Goal: Task Accomplishment & Management: Complete application form

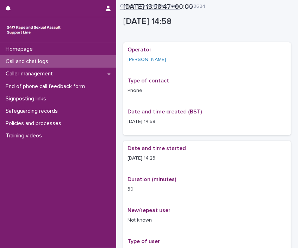
scroll to position [407, 0]
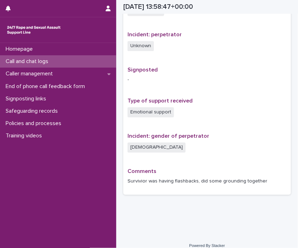
click at [49, 64] on p "Call and chat logs" at bounding box center [28, 61] width 51 height 7
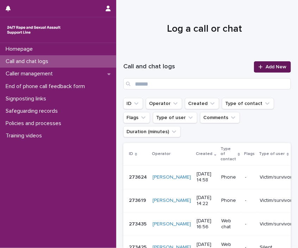
click at [259, 67] on div at bounding box center [262, 67] width 7 height 5
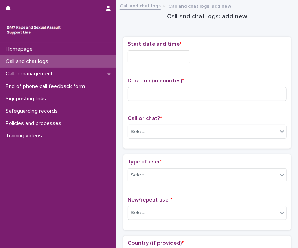
click at [158, 57] on input "text" at bounding box center [159, 56] width 63 height 13
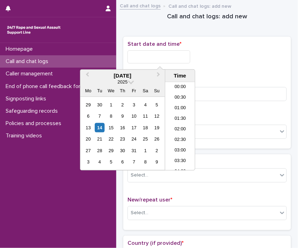
scroll to position [289, 0]
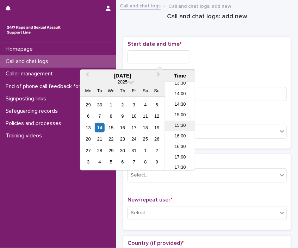
click at [170, 131] on li "15:30" at bounding box center [180, 126] width 30 height 11
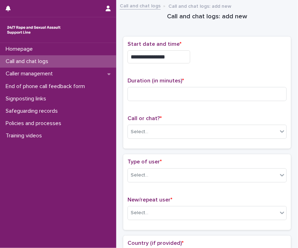
click at [181, 61] on input "**********" at bounding box center [159, 56] width 63 height 13
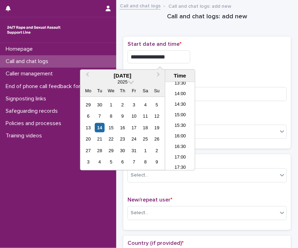
type input "**********"
click at [223, 76] on div "**********" at bounding box center [207, 93] width 159 height 104
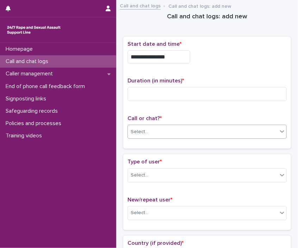
click at [217, 133] on div "Select..." at bounding box center [203, 132] width 150 height 12
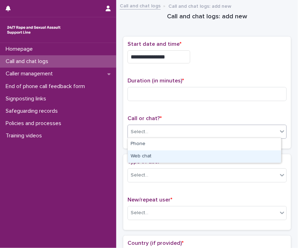
click at [206, 156] on div "Web chat" at bounding box center [204, 157] width 153 height 12
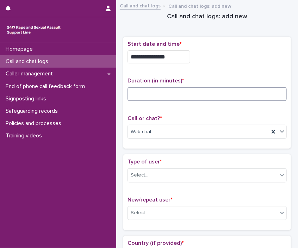
click at [195, 94] on input at bounding box center [207, 94] width 159 height 14
type input "*"
click at [192, 170] on div "Select..." at bounding box center [203, 176] width 150 height 12
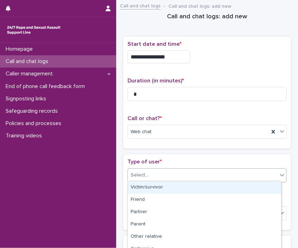
scroll to position [118, 0]
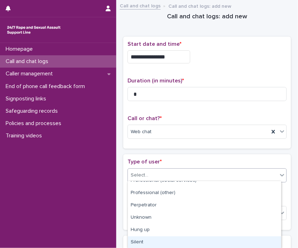
click at [243, 237] on div "Silent" at bounding box center [204, 243] width 153 height 12
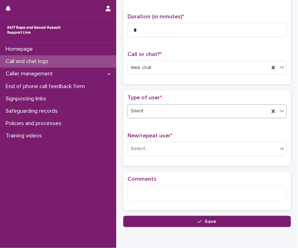
scroll to position [65, 0]
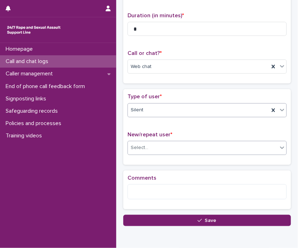
click at [171, 144] on div "Select..." at bounding box center [203, 148] width 150 height 12
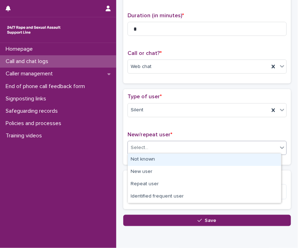
click at [166, 158] on div "Not known" at bounding box center [204, 160] width 153 height 12
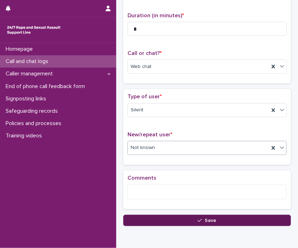
click at [256, 220] on button "Save" at bounding box center [207, 220] width 168 height 11
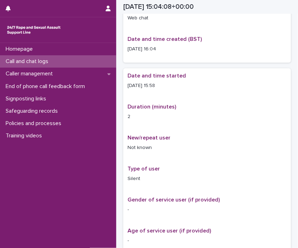
scroll to position [73, 0]
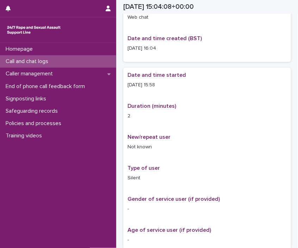
click at [80, 59] on div "Call and chat logs" at bounding box center [58, 61] width 116 height 12
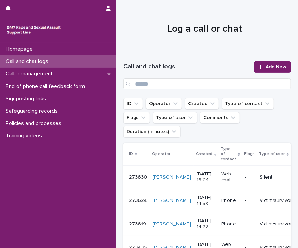
click at [257, 73] on div "Call and chat logs Add New" at bounding box center [207, 75] width 168 height 28
click at [260, 68] on div at bounding box center [262, 67] width 7 height 5
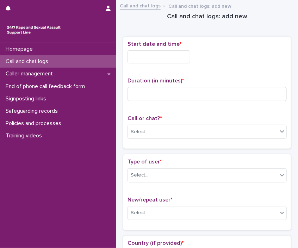
click at [145, 56] on input "text" at bounding box center [159, 56] width 63 height 13
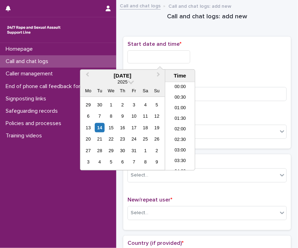
scroll to position [300, 0]
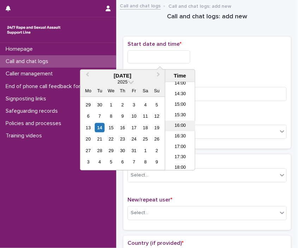
click at [174, 122] on li "16:00" at bounding box center [180, 126] width 30 height 11
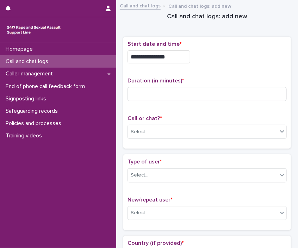
click at [176, 50] on input "**********" at bounding box center [159, 56] width 63 height 13
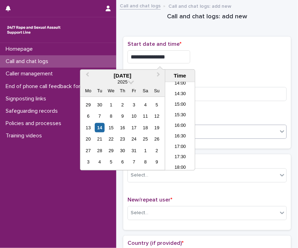
type input "**********"
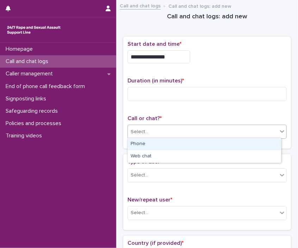
click at [200, 130] on div "Select..." at bounding box center [203, 132] width 150 height 12
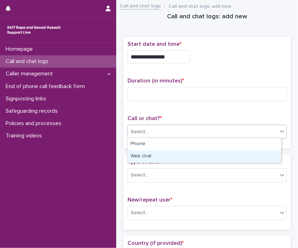
click at [172, 155] on div "Web chat" at bounding box center [204, 157] width 153 height 12
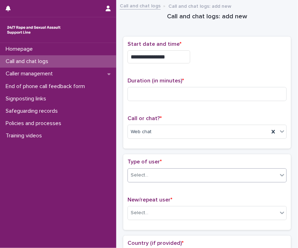
click at [169, 178] on div "Select..." at bounding box center [203, 176] width 150 height 12
click at [192, 93] on input at bounding box center [207, 94] width 159 height 14
type input "*"
click at [178, 173] on div "Select..." at bounding box center [203, 176] width 150 height 12
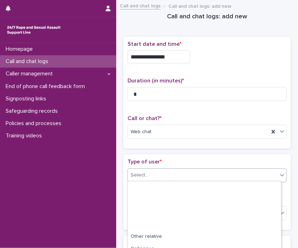
scroll to position [118, 0]
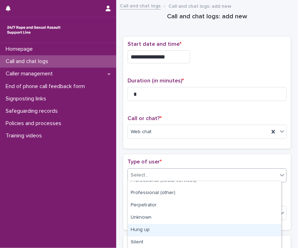
click at [233, 236] on div "Hung up" at bounding box center [204, 230] width 153 height 12
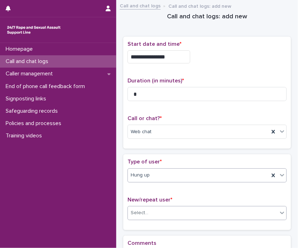
click at [190, 213] on div "Select..." at bounding box center [203, 213] width 150 height 12
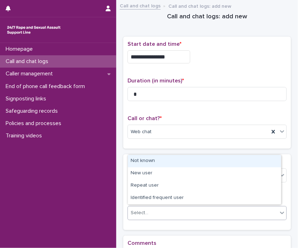
click at [160, 166] on div "Not known" at bounding box center [204, 161] width 153 height 12
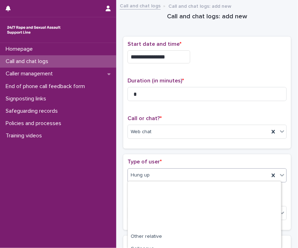
scroll to position [79, 0]
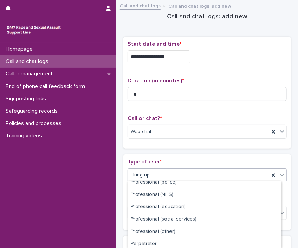
click at [187, 179] on div "Hung up" at bounding box center [198, 176] width 141 height 12
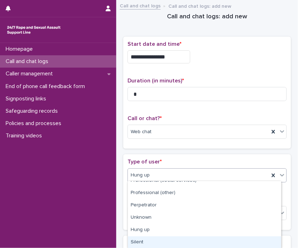
click at [252, 240] on div "Silent" at bounding box center [204, 243] width 153 height 12
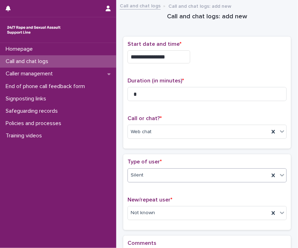
scroll to position [71, 0]
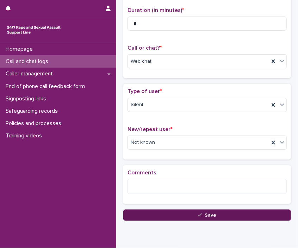
click at [160, 211] on button "Save" at bounding box center [207, 215] width 168 height 11
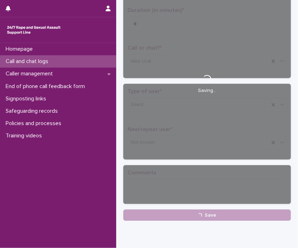
scroll to position [0, 0]
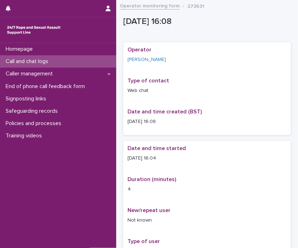
click at [156, 8] on link "Operator monitoring form" at bounding box center [150, 5] width 60 height 8
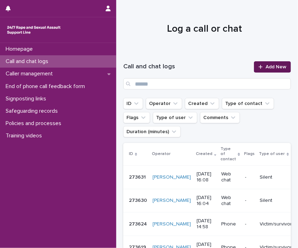
click at [278, 66] on span "Add New" at bounding box center [276, 67] width 21 height 5
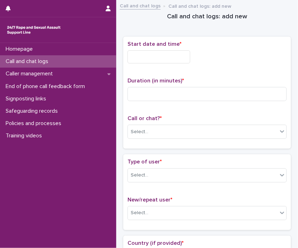
click at [170, 58] on input "text" at bounding box center [159, 56] width 63 height 13
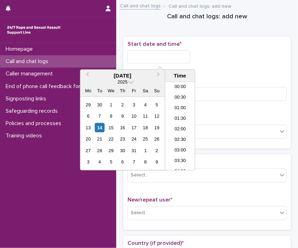
scroll to position [300, 0]
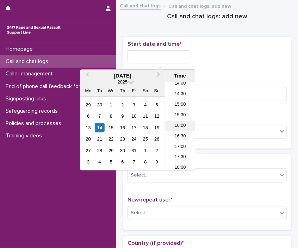
click at [176, 131] on li "16:00" at bounding box center [180, 126] width 30 height 11
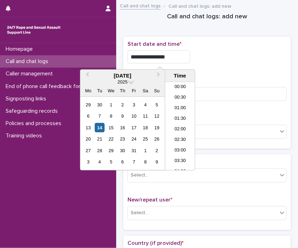
click at [184, 54] on input "**********" at bounding box center [159, 56] width 63 height 13
type input "**********"
click at [268, 129] on div "Select..." at bounding box center [203, 132] width 150 height 12
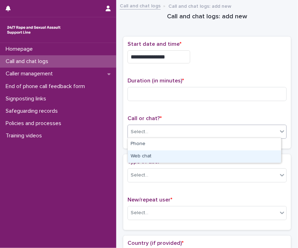
click at [210, 151] on div "Web chat" at bounding box center [204, 157] width 153 height 12
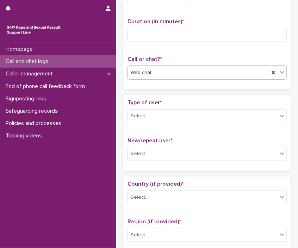
scroll to position [94, 0]
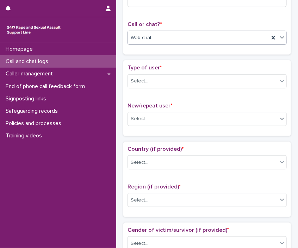
click at [185, 90] on div "Type of user * Select..." at bounding box center [207, 79] width 159 height 29
click at [165, 88] on div "Type of user * Select..." at bounding box center [207, 79] width 159 height 29
click at [144, 81] on div "Select..." at bounding box center [140, 81] width 18 height 7
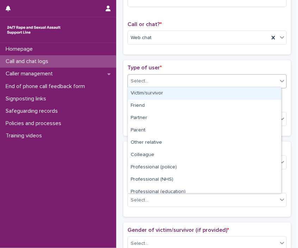
click at [145, 91] on div "Victim/survivor" at bounding box center [204, 93] width 153 height 12
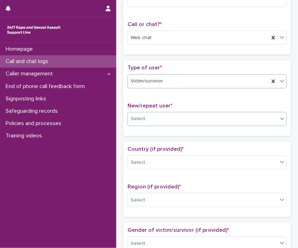
click at [141, 117] on div "Select..." at bounding box center [140, 118] width 18 height 7
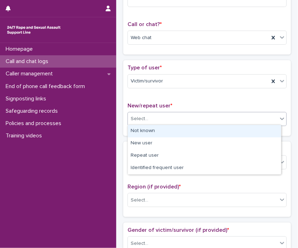
click at [147, 133] on div "Not known" at bounding box center [204, 131] width 153 height 12
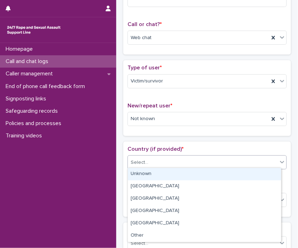
click at [150, 162] on div "Select..." at bounding box center [203, 163] width 150 height 12
click at [150, 174] on div "Unknown" at bounding box center [204, 174] width 153 height 12
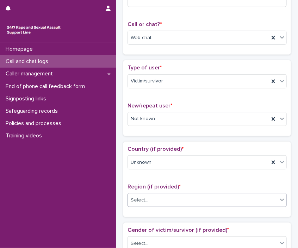
click at [169, 199] on div "Select..." at bounding box center [203, 201] width 150 height 12
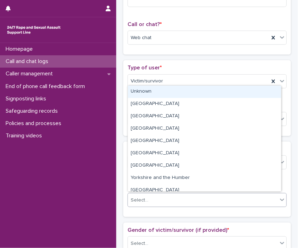
click at [177, 92] on div "Unknown" at bounding box center [204, 92] width 153 height 12
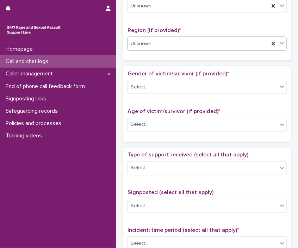
scroll to position [255, 0]
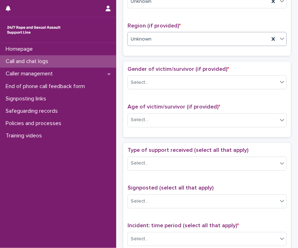
click at [188, 89] on div "Gender of victim/survivor (if provided) * Select..." at bounding box center [207, 80] width 159 height 29
click at [171, 86] on div "Select..." at bounding box center [203, 83] width 150 height 12
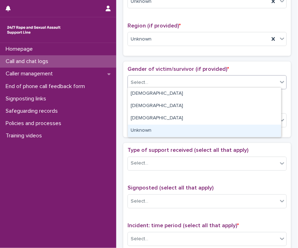
click at [157, 127] on div "Unknown" at bounding box center [204, 131] width 153 height 12
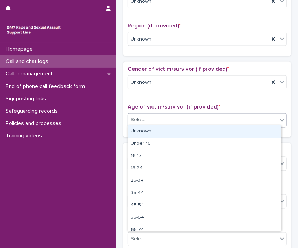
click at [167, 124] on div "Select..." at bounding box center [207, 121] width 159 height 14
click at [171, 131] on div "Unknown" at bounding box center [204, 132] width 153 height 12
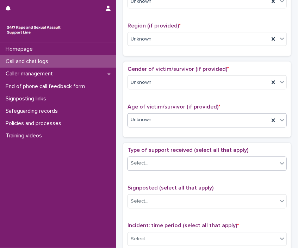
click at [163, 160] on div "Select..." at bounding box center [203, 164] width 150 height 12
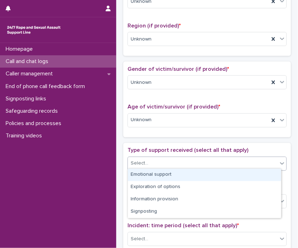
click at [155, 179] on div "Emotional support" at bounding box center [204, 175] width 153 height 12
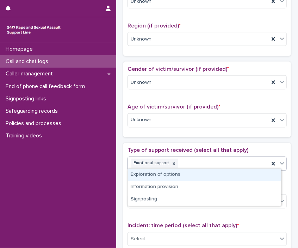
click at [178, 163] on div "Emotional support" at bounding box center [198, 164] width 141 height 12
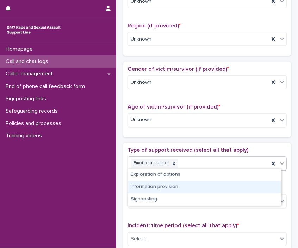
click at [178, 184] on div "Information provision" at bounding box center [204, 187] width 153 height 12
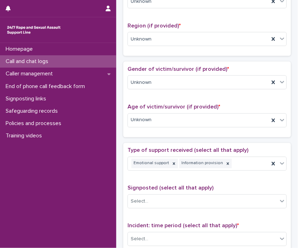
click at [178, 186] on span "Signposted (select all that apply)" at bounding box center [171, 189] width 86 height 6
click at [258, 158] on div "Emotional support Information provision" at bounding box center [198, 164] width 141 height 12
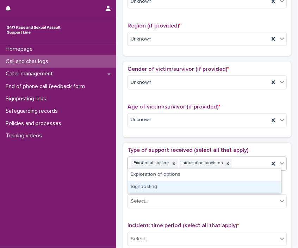
click at [219, 185] on div "Signposting" at bounding box center [204, 187] width 153 height 12
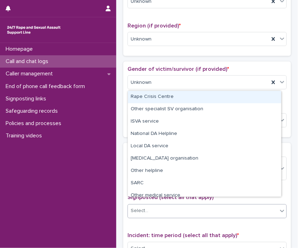
click at [203, 205] on div "Select..." at bounding box center [207, 212] width 159 height 14
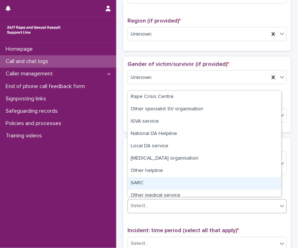
click at [169, 181] on div "SARC" at bounding box center [204, 183] width 153 height 12
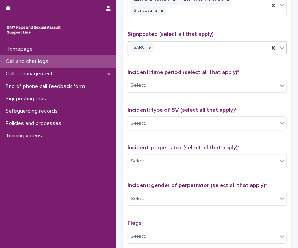
scroll to position [429, 0]
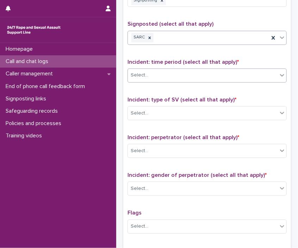
click at [195, 68] on div "Select..." at bounding box center [207, 75] width 159 height 14
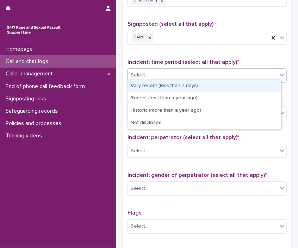
click at [181, 87] on div "Very recent (less than 7 days)" at bounding box center [204, 86] width 153 height 12
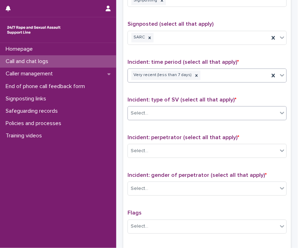
click at [172, 109] on div "Select..." at bounding box center [203, 114] width 150 height 12
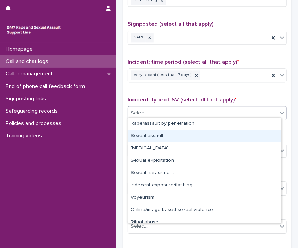
click at [167, 140] on div "Sexual assault" at bounding box center [204, 136] width 153 height 12
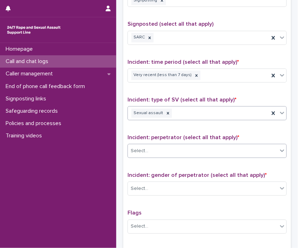
click at [168, 145] on div "Select..." at bounding box center [203, 151] width 150 height 12
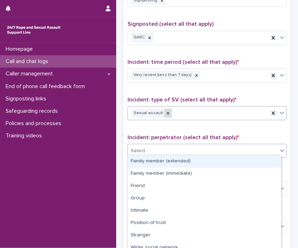
click at [167, 110] on div at bounding box center [168, 114] width 8 height 10
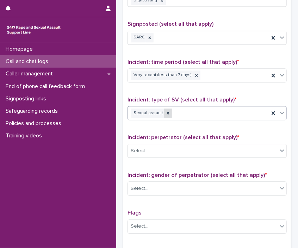
click at [167, 110] on div "Sexual assault" at bounding box center [198, 113] width 141 height 12
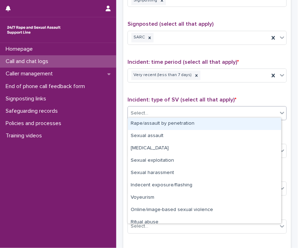
click at [165, 124] on div "Rape/assault by penetration" at bounding box center [204, 124] width 153 height 12
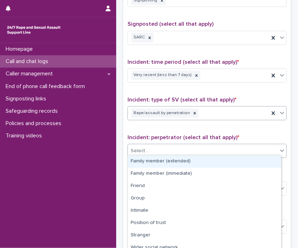
click at [168, 152] on div "Select..." at bounding box center [203, 151] width 150 height 12
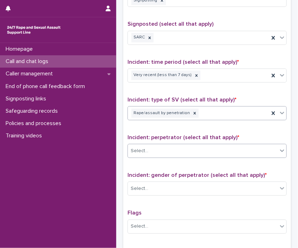
click at [168, 152] on div "Select..." at bounding box center [203, 151] width 150 height 12
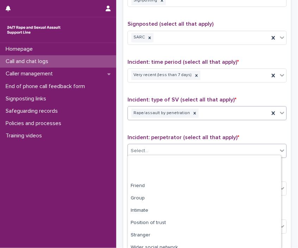
scroll to position [42, 0]
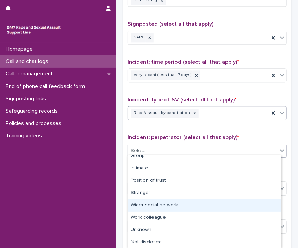
click at [238, 210] on div "Wider social network" at bounding box center [204, 206] width 153 height 12
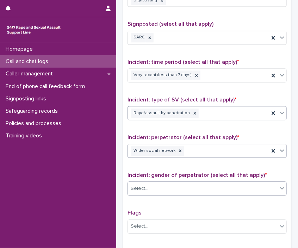
click at [196, 188] on div "Select..." at bounding box center [203, 189] width 150 height 12
drag, startPoint x: 196, startPoint y: 188, endPoint x: 177, endPoint y: 195, distance: 20.4
click at [177, 195] on div "Incident: gender of perpetrator (select all that apply) * 0 results available. …" at bounding box center [207, 186] width 159 height 29
click at [177, 195] on div "Incident: gender of perpetrator (select all that apply) * Select..." at bounding box center [207, 186] width 159 height 29
click at [166, 188] on div "Select..." at bounding box center [203, 189] width 150 height 12
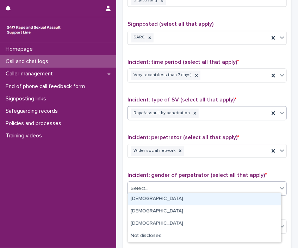
click at [157, 197] on div "[DEMOGRAPHIC_DATA]" at bounding box center [204, 199] width 153 height 12
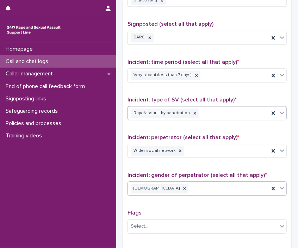
scroll to position [0, 0]
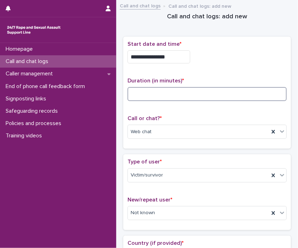
click at [202, 96] on input at bounding box center [207, 94] width 159 height 14
type input "**"
click at [54, 190] on div "Homepage Call and chat logs Caller management End of phone call feedback form S…" at bounding box center [58, 145] width 116 height 205
click at [80, 188] on div "Homepage Call and chat logs Caller management End of phone call feedback form S…" at bounding box center [58, 145] width 116 height 205
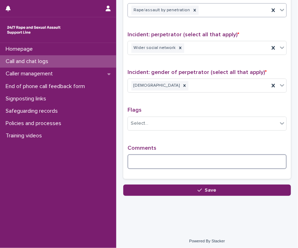
click at [154, 155] on textarea at bounding box center [207, 161] width 159 height 15
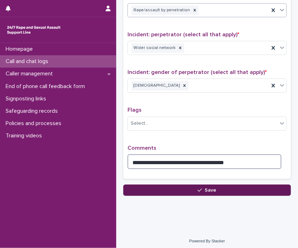
type textarea "**********"
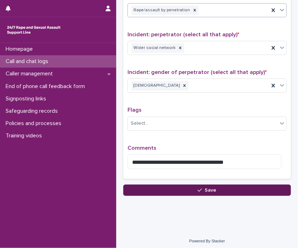
click at [226, 188] on button "Save" at bounding box center [207, 190] width 168 height 11
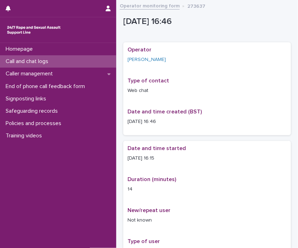
click at [151, 8] on link "Operator monitoring form" at bounding box center [150, 5] width 60 height 8
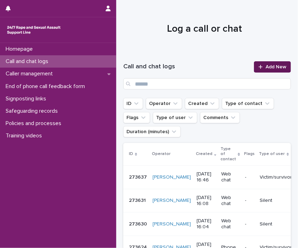
click at [268, 62] on link "Add New" at bounding box center [272, 66] width 37 height 11
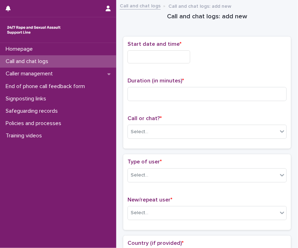
click at [184, 57] on input "text" at bounding box center [159, 56] width 63 height 13
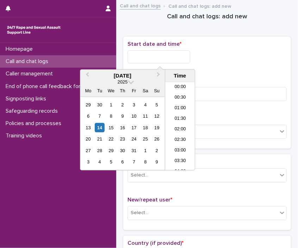
scroll to position [310, 0]
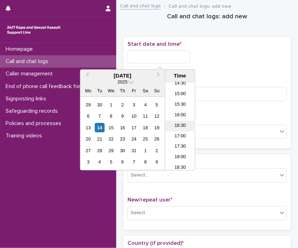
click at [169, 123] on li "16:30" at bounding box center [180, 126] width 30 height 11
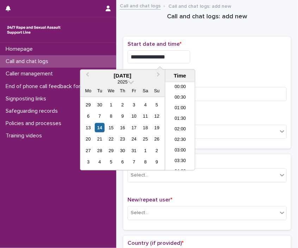
click at [172, 59] on input "**********" at bounding box center [159, 56] width 63 height 13
type input "**********"
click at [229, 125] on div "Select..." at bounding box center [207, 132] width 159 height 14
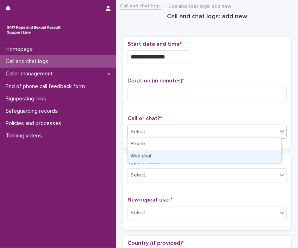
click at [196, 162] on div "Web chat" at bounding box center [204, 157] width 153 height 12
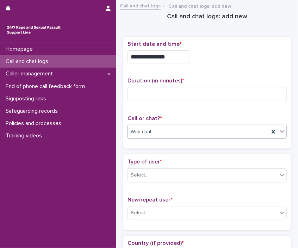
type input "*"
click at [181, 176] on div "Select..." at bounding box center [203, 176] width 150 height 12
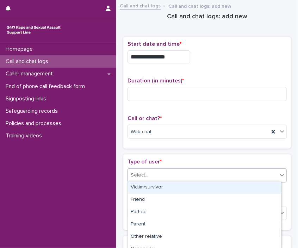
click at [177, 187] on div "Victim/survivor" at bounding box center [204, 188] width 153 height 12
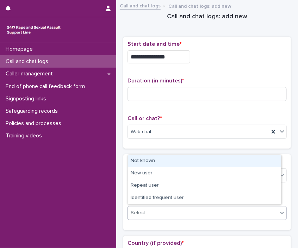
click at [167, 216] on div "Select..." at bounding box center [203, 213] width 150 height 12
click at [172, 158] on div "Not known" at bounding box center [204, 161] width 153 height 12
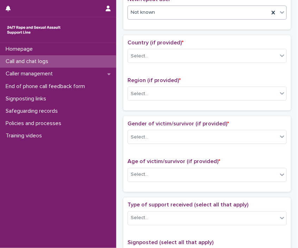
scroll to position [202, 0]
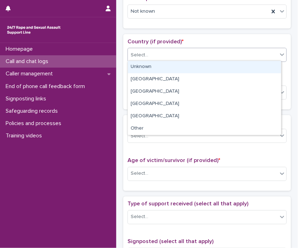
drag, startPoint x: 183, startPoint y: 50, endPoint x: 170, endPoint y: 71, distance: 25.0
click at [170, 71] on body "**********" at bounding box center [149, 124] width 298 height 248
click at [170, 71] on div "Unknown" at bounding box center [204, 67] width 153 height 12
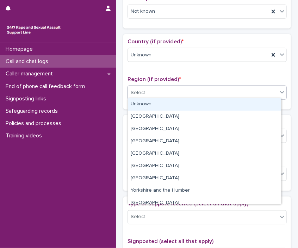
click at [174, 87] on div "Select..." at bounding box center [203, 93] width 150 height 12
click at [175, 109] on div "Unknown" at bounding box center [204, 104] width 153 height 12
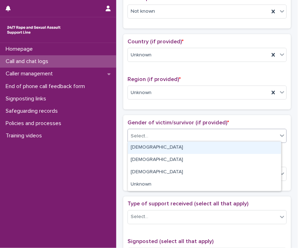
click at [150, 136] on div "Select..." at bounding box center [203, 137] width 150 height 12
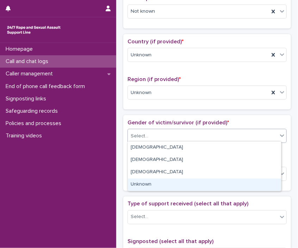
click at [153, 182] on div "Unknown" at bounding box center [204, 185] width 153 height 12
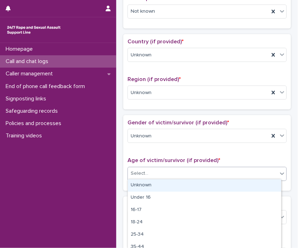
click at [153, 177] on div "Select..." at bounding box center [203, 174] width 150 height 12
click at [153, 184] on div "Unknown" at bounding box center [204, 186] width 153 height 12
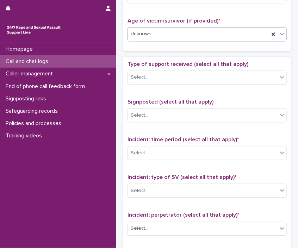
scroll to position [348, 0]
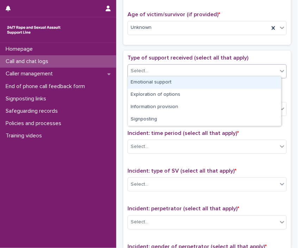
click at [186, 76] on div "Select..." at bounding box center [207, 72] width 159 height 14
click at [183, 86] on div "Emotional support" at bounding box center [204, 83] width 153 height 12
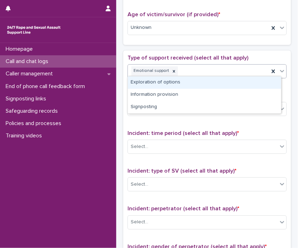
drag, startPoint x: 216, startPoint y: 67, endPoint x: 206, endPoint y: 88, distance: 23.5
click at [206, 88] on body "**********" at bounding box center [149, 124] width 298 height 248
click at [206, 88] on div "Exploration of options" at bounding box center [204, 83] width 153 height 12
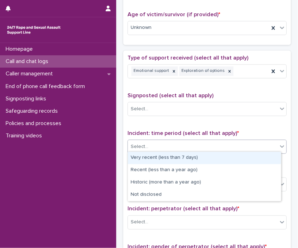
click at [183, 141] on div "Select..." at bounding box center [203, 147] width 150 height 12
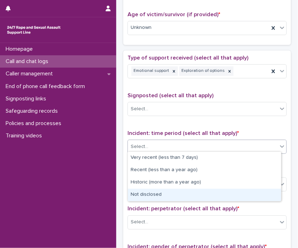
click at [174, 191] on div "Not disclosed" at bounding box center [204, 195] width 153 height 12
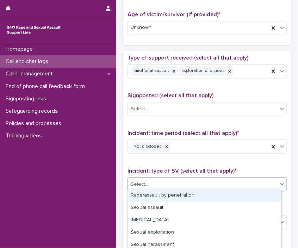
click at [178, 180] on div "Select..." at bounding box center [203, 185] width 150 height 12
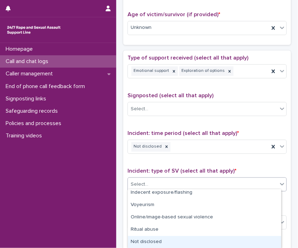
click at [245, 243] on div "Not disclosed" at bounding box center [204, 242] width 153 height 12
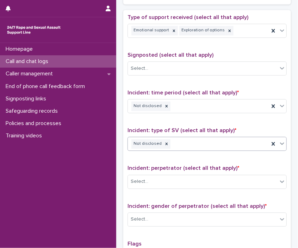
scroll to position [399, 0]
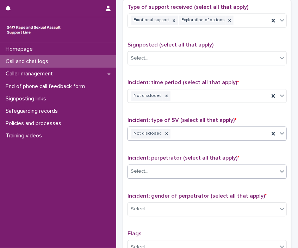
click at [190, 175] on div "Select..." at bounding box center [207, 172] width 159 height 14
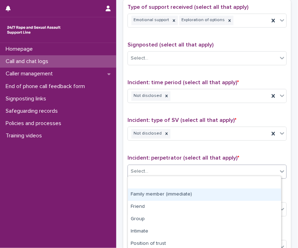
scroll to position [63, 0]
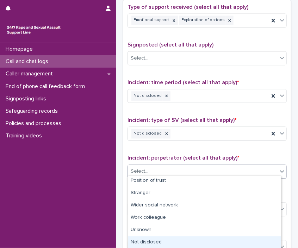
click at [220, 237] on div "Not disclosed" at bounding box center [204, 243] width 153 height 12
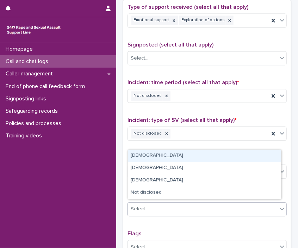
click at [217, 204] on div "Select..." at bounding box center [203, 210] width 150 height 12
click at [200, 154] on div "[DEMOGRAPHIC_DATA]" at bounding box center [204, 156] width 153 height 12
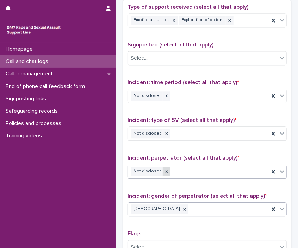
click at [164, 170] on icon at bounding box center [166, 171] width 5 height 5
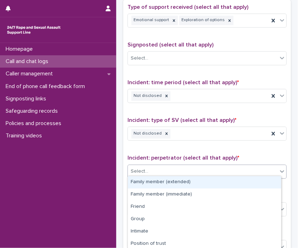
click at [163, 170] on div "Select..." at bounding box center [203, 172] width 150 height 12
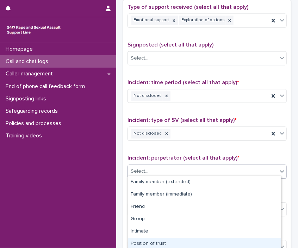
click at [169, 241] on div "Position of trust" at bounding box center [204, 244] width 153 height 12
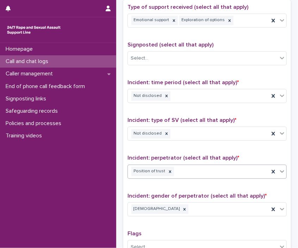
scroll to position [523, 0]
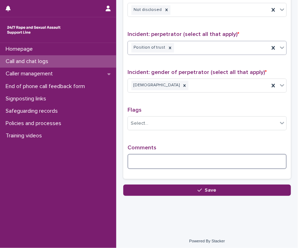
click at [166, 160] on textarea at bounding box center [207, 161] width 159 height 15
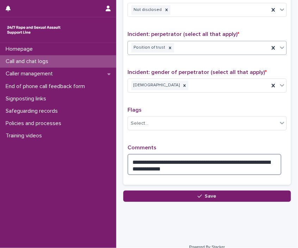
scroll to position [0, 0]
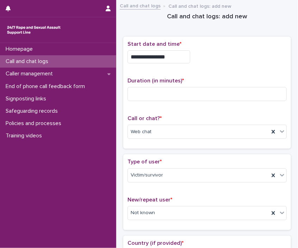
type textarea "**********"
click at [145, 102] on div "Duration (in minutes) *" at bounding box center [207, 92] width 159 height 29
click at [146, 97] on input at bounding box center [207, 94] width 159 height 14
type input "**"
drag, startPoint x: 260, startPoint y: 59, endPoint x: 298, endPoint y: 56, distance: 37.5
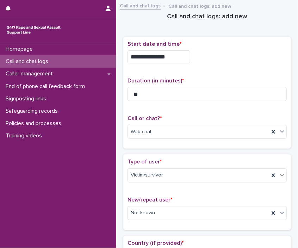
click at [298, 56] on div "**********" at bounding box center [149, 124] width 298 height 248
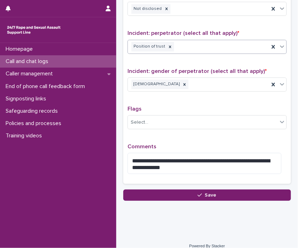
scroll to position [529, 0]
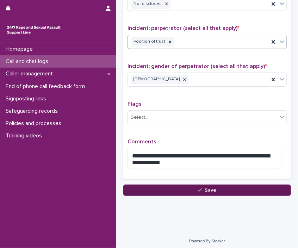
click at [237, 185] on button "Save" at bounding box center [207, 190] width 168 height 11
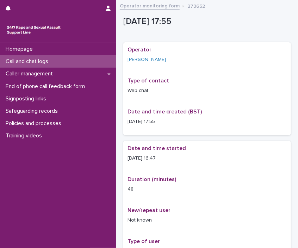
click at [128, 6] on link "Operator monitoring form" at bounding box center [150, 5] width 60 height 8
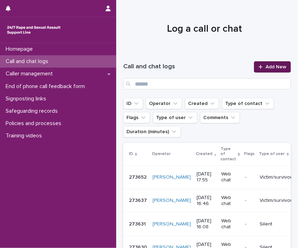
click at [273, 68] on span "Add New" at bounding box center [276, 67] width 21 height 5
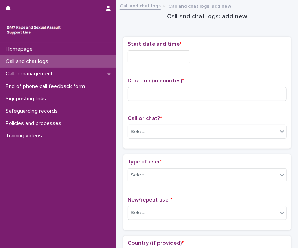
click at [162, 47] on span "Start date and time *" at bounding box center [155, 44] width 54 height 6
click at [165, 53] on input "text" at bounding box center [159, 56] width 63 height 13
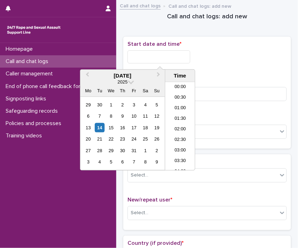
scroll to position [332, 0]
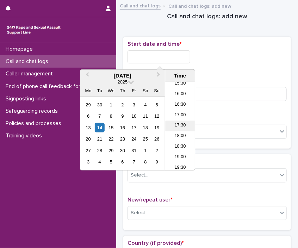
click at [189, 126] on li "17:30" at bounding box center [180, 126] width 30 height 11
click at [176, 54] on input "**********" at bounding box center [159, 56] width 63 height 13
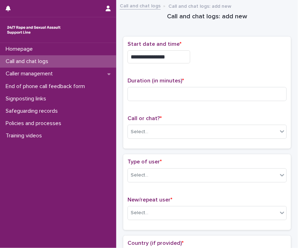
drag, startPoint x: 176, startPoint y: 54, endPoint x: 167, endPoint y: 55, distance: 9.5
click at [167, 55] on input "**********" at bounding box center [159, 56] width 63 height 13
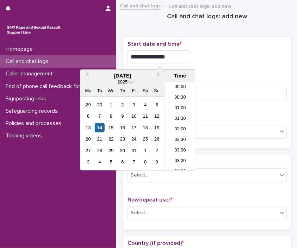
scroll to position [321, 0]
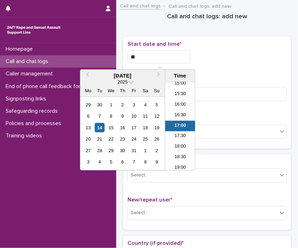
type input "*"
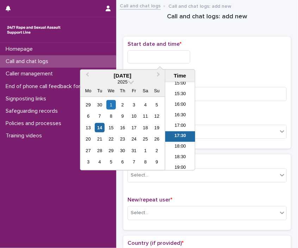
click at [172, 61] on input "text" at bounding box center [159, 56] width 63 height 13
click at [169, 58] on input "text" at bounding box center [159, 56] width 63 height 13
click at [183, 131] on li "17:00" at bounding box center [180, 126] width 30 height 11
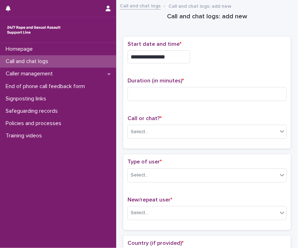
click at [183, 46] on p "Start date and time *" at bounding box center [207, 44] width 159 height 7
click at [185, 53] on input "**********" at bounding box center [159, 56] width 63 height 13
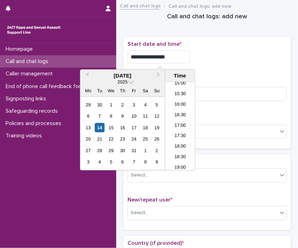
type input "**********"
click at [207, 128] on div "Select..." at bounding box center [203, 132] width 150 height 12
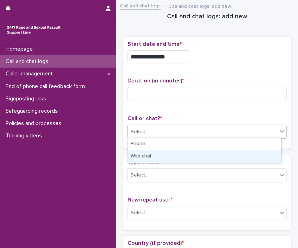
click at [197, 155] on div "Web chat" at bounding box center [204, 157] width 153 height 12
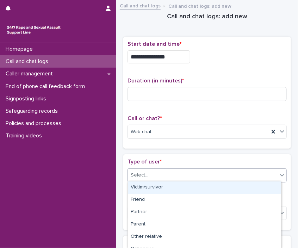
click at [187, 178] on div "Select..." at bounding box center [203, 176] width 150 height 12
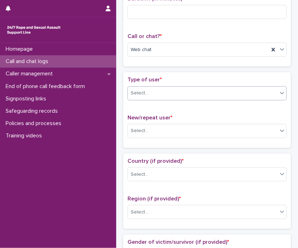
scroll to position [102, 0]
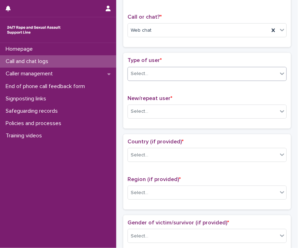
click at [196, 72] on div "Select..." at bounding box center [203, 74] width 150 height 12
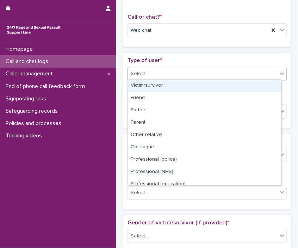
click at [183, 82] on div "Victim/survivor" at bounding box center [204, 86] width 153 height 12
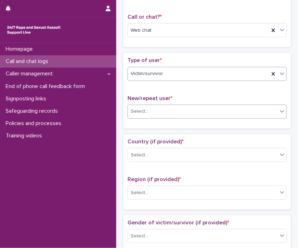
click at [163, 106] on div "Select..." at bounding box center [203, 112] width 150 height 12
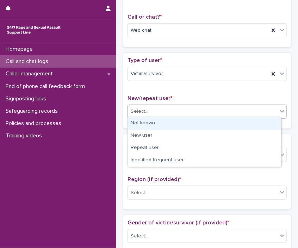
click at [157, 121] on div "Not known" at bounding box center [204, 123] width 153 height 12
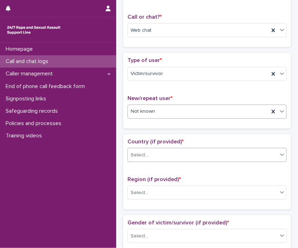
click at [148, 151] on div "Select..." at bounding box center [203, 156] width 150 height 12
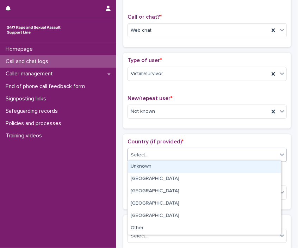
click at [148, 165] on div "Unknown" at bounding box center [204, 167] width 153 height 12
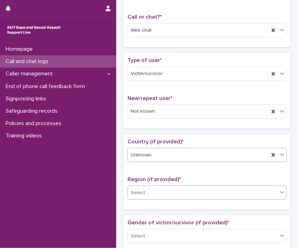
click at [146, 189] on div "Select..." at bounding box center [140, 192] width 18 height 7
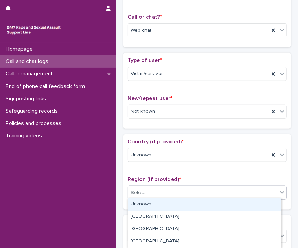
click at [152, 205] on div "Unknown" at bounding box center [204, 205] width 153 height 12
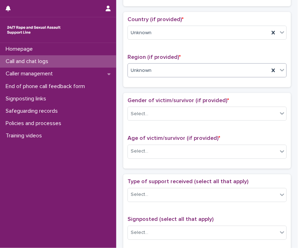
scroll to position [275, 0]
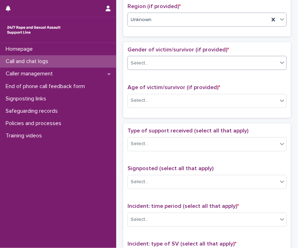
click at [156, 60] on div "Select..." at bounding box center [203, 63] width 150 height 12
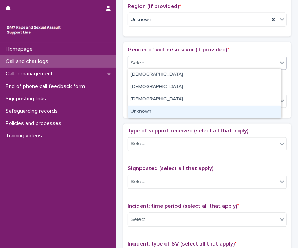
click at [143, 110] on div "Unknown" at bounding box center [204, 112] width 153 height 12
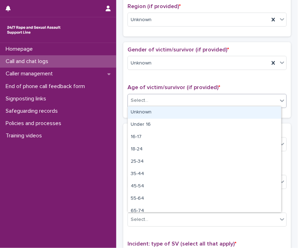
click at [152, 104] on div "Select..." at bounding box center [203, 101] width 150 height 12
click at [152, 107] on div "Unknown" at bounding box center [204, 113] width 153 height 12
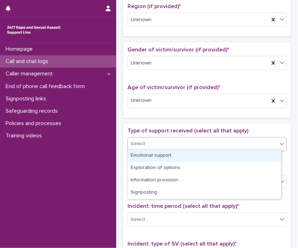
click at [151, 139] on div "Select..." at bounding box center [203, 145] width 150 height 12
click at [153, 152] on div "Emotional support" at bounding box center [204, 156] width 153 height 12
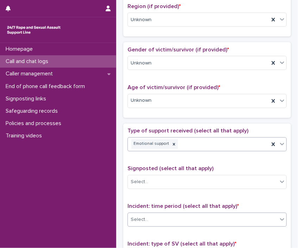
click at [170, 214] on div "Select..." at bounding box center [203, 220] width 150 height 12
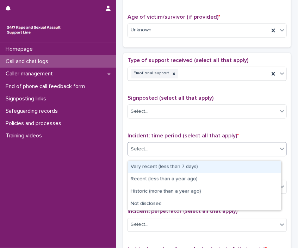
scroll to position [346, 0]
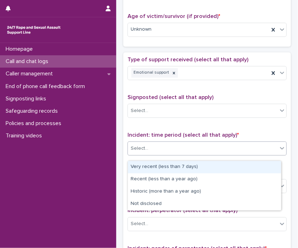
click at [216, 116] on div "Signposted (select all that apply) Select..." at bounding box center [207, 109] width 159 height 29
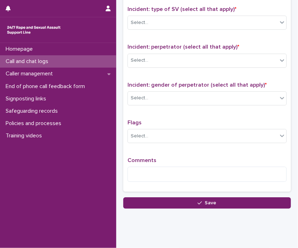
scroll to position [514, 0]
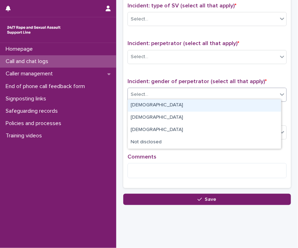
click at [144, 96] on div "Select..." at bounding box center [203, 95] width 150 height 12
click at [144, 110] on div "[DEMOGRAPHIC_DATA]" at bounding box center [204, 105] width 153 height 12
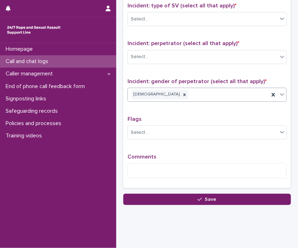
scroll to position [0, 0]
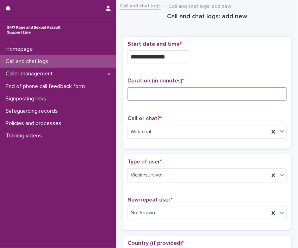
click at [210, 96] on input at bounding box center [207, 94] width 159 height 14
type input "**"
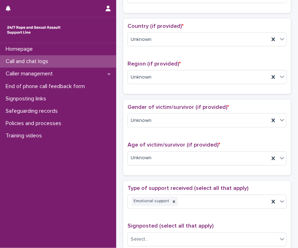
scroll to position [435, 0]
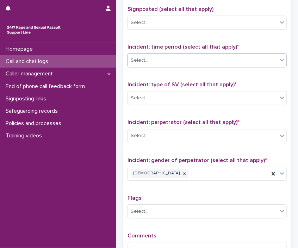
click at [214, 55] on div "Select..." at bounding box center [203, 61] width 150 height 12
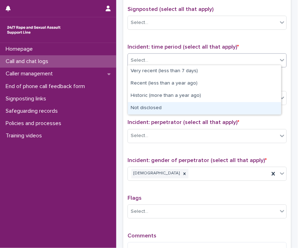
click at [199, 104] on div "Not disclosed" at bounding box center [204, 108] width 153 height 12
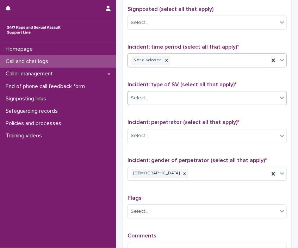
click at [164, 97] on div "Select..." at bounding box center [203, 98] width 150 height 12
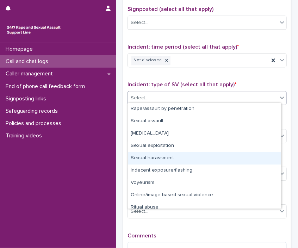
scroll to position [18, 0]
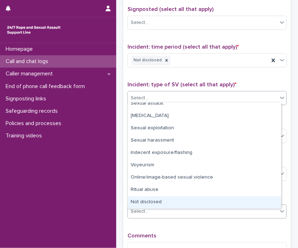
click at [245, 200] on div "Not disclosed" at bounding box center [204, 202] width 153 height 12
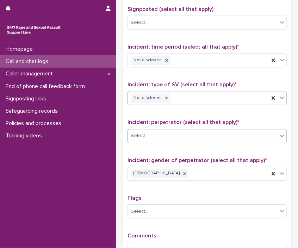
click at [175, 130] on div "Select..." at bounding box center [203, 136] width 150 height 12
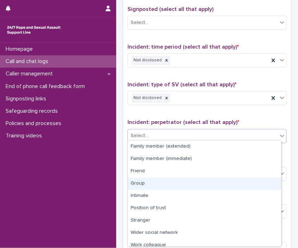
scroll to position [30, 0]
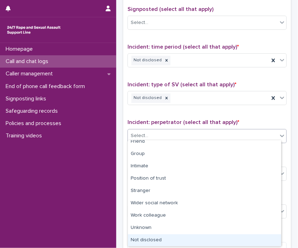
click at [261, 236] on div "Not disclosed" at bounding box center [204, 241] width 153 height 12
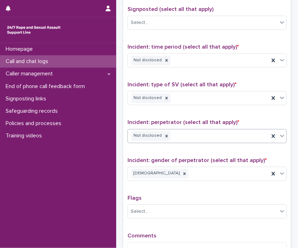
scroll to position [523, 0]
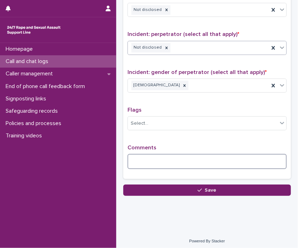
click at [208, 157] on textarea at bounding box center [207, 161] width 159 height 15
type textarea "*"
type textarea "**********"
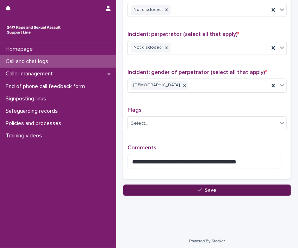
click at [210, 188] on span "Save" at bounding box center [211, 190] width 12 height 5
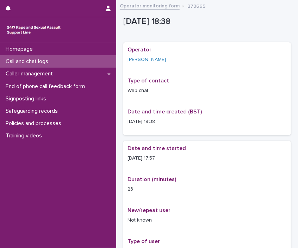
click at [176, 4] on link "Operator monitoring form" at bounding box center [150, 5] width 60 height 8
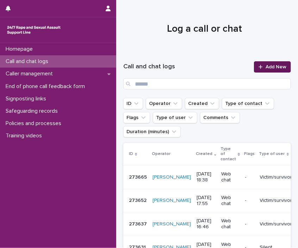
click at [274, 68] on span "Add New" at bounding box center [276, 67] width 21 height 5
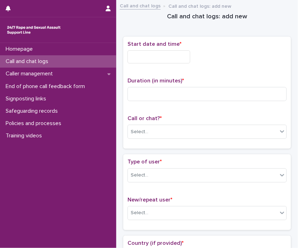
click at [152, 58] on input "text" at bounding box center [159, 56] width 63 height 13
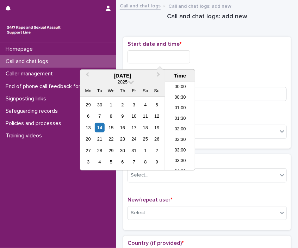
scroll to position [353, 0]
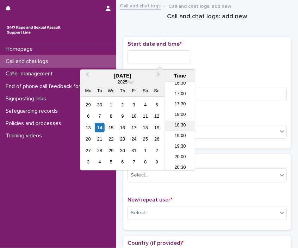
click at [178, 124] on li "18:30" at bounding box center [180, 126] width 30 height 11
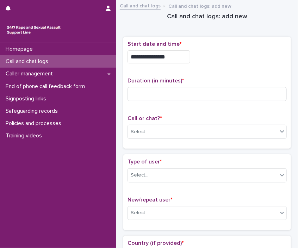
click at [174, 55] on input "**********" at bounding box center [159, 56] width 63 height 13
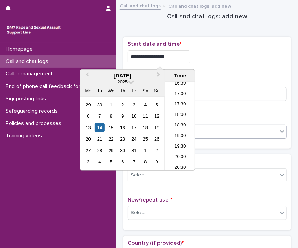
type input "**********"
click at [233, 131] on div "Select..." at bounding box center [203, 132] width 150 height 12
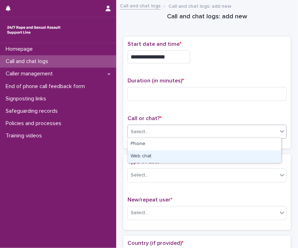
drag, startPoint x: 216, startPoint y: 150, endPoint x: 212, endPoint y: 156, distance: 6.8
click at [212, 156] on div "Web chat" at bounding box center [204, 157] width 153 height 12
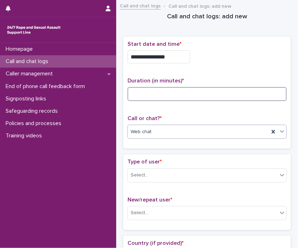
click at [182, 97] on input at bounding box center [207, 94] width 159 height 14
type input "*"
click at [186, 169] on div "Select..." at bounding box center [207, 176] width 159 height 14
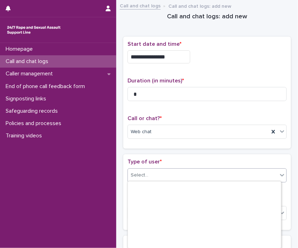
scroll to position [118, 0]
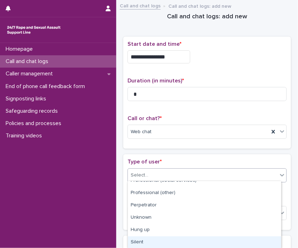
click at [239, 240] on div "Silent" at bounding box center [204, 243] width 153 height 12
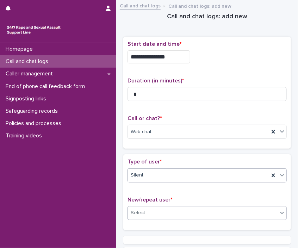
click at [217, 215] on div "Select..." at bounding box center [203, 213] width 150 height 12
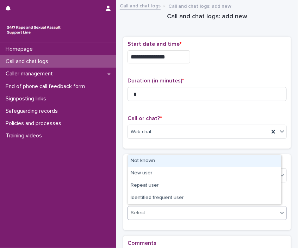
click at [178, 157] on div "Not known" at bounding box center [204, 161] width 153 height 12
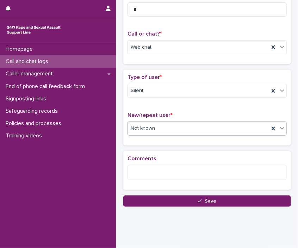
scroll to position [97, 0]
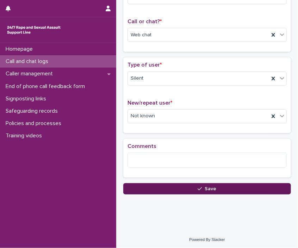
click at [202, 183] on button "Save" at bounding box center [207, 188] width 168 height 11
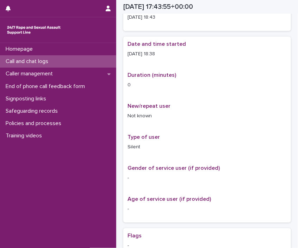
scroll to position [4, 0]
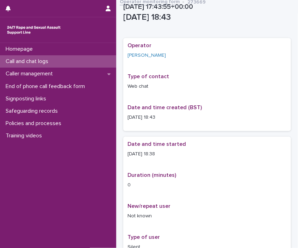
click at [143, 2] on link "Operator monitoring form" at bounding box center [150, 1] width 60 height 8
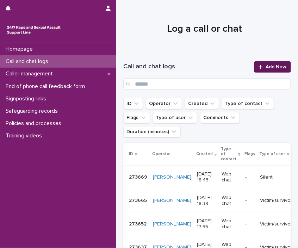
click at [271, 66] on span "Add New" at bounding box center [276, 67] width 21 height 5
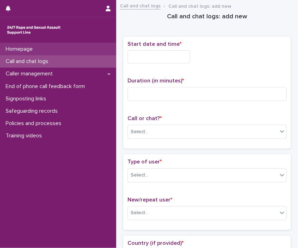
click at [61, 43] on div "Homepage" at bounding box center [58, 49] width 116 height 12
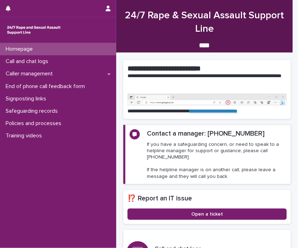
click at [61, 43] on div "Homepage" at bounding box center [58, 49] width 116 height 12
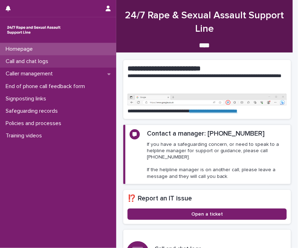
click at [60, 65] on div "Call and chat logs" at bounding box center [58, 61] width 116 height 12
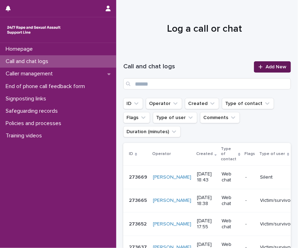
click at [274, 68] on span "Add New" at bounding box center [276, 67] width 21 height 5
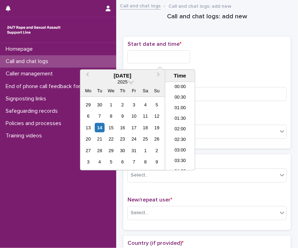
scroll to position [353, 0]
click at [188, 52] on input "text" at bounding box center [159, 56] width 63 height 13
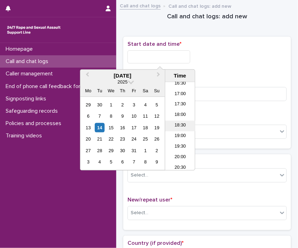
click at [178, 124] on li "18:30" at bounding box center [180, 126] width 30 height 11
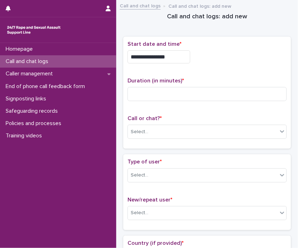
click at [181, 60] on input "**********" at bounding box center [159, 56] width 63 height 13
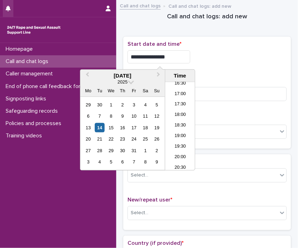
type input "**********"
click at [220, 137] on div "Select..." at bounding box center [207, 132] width 159 height 14
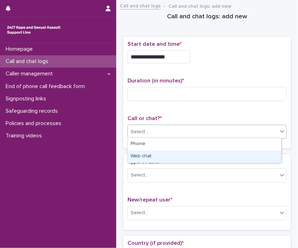
click at [192, 157] on div "Web chat" at bounding box center [204, 157] width 153 height 12
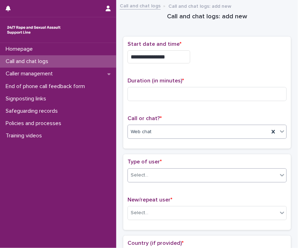
click at [179, 170] on div "Select..." at bounding box center [203, 176] width 150 height 12
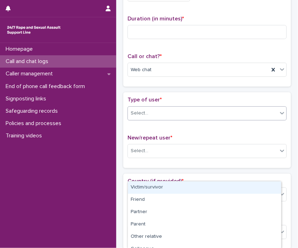
scroll to position [61, 0]
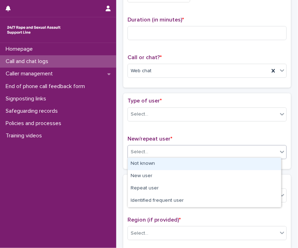
click at [205, 150] on div "Select..." at bounding box center [203, 152] width 150 height 12
click at [144, 165] on div "Not known" at bounding box center [204, 164] width 153 height 12
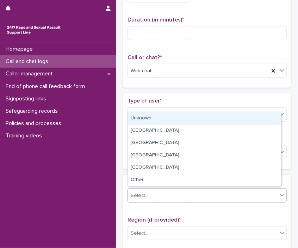
click at [143, 192] on div "Select..." at bounding box center [140, 195] width 18 height 7
click at [170, 122] on div "Unknown" at bounding box center [204, 119] width 153 height 12
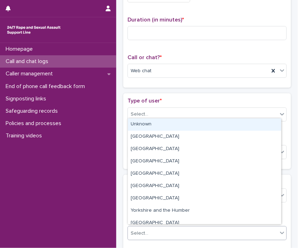
click at [150, 230] on div "Select..." at bounding box center [203, 234] width 150 height 12
click at [161, 126] on div "Unknown" at bounding box center [204, 125] width 153 height 12
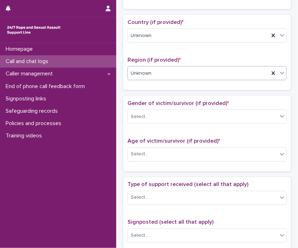
scroll to position [223, 0]
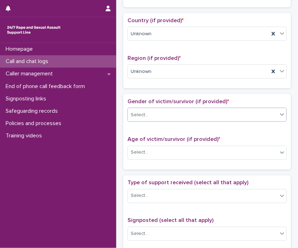
click at [177, 112] on div "Select..." at bounding box center [203, 115] width 150 height 12
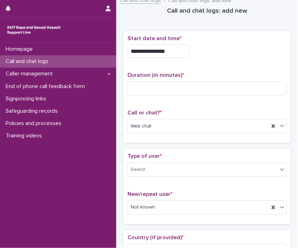
scroll to position [90, 0]
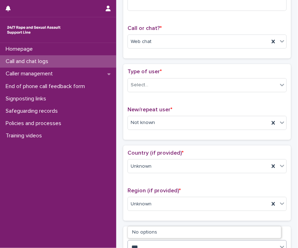
type input "***"
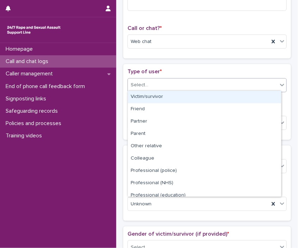
click at [168, 79] on div "Select..." at bounding box center [203, 85] width 150 height 12
click at [162, 100] on div "Victim/survivor" at bounding box center [204, 97] width 153 height 12
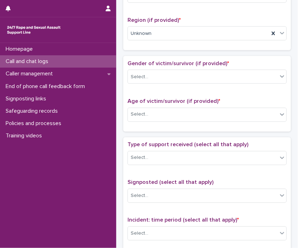
scroll to position [265, 0]
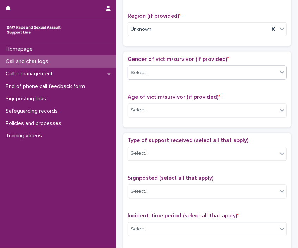
click at [174, 71] on div "Select..." at bounding box center [203, 73] width 150 height 12
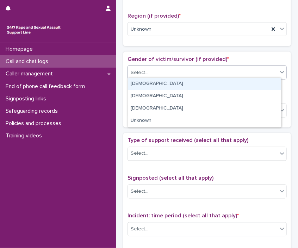
click at [163, 85] on div "[DEMOGRAPHIC_DATA]" at bounding box center [204, 84] width 153 height 12
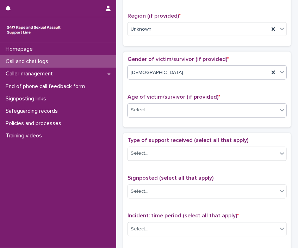
click at [154, 112] on div "Select..." at bounding box center [203, 111] width 150 height 12
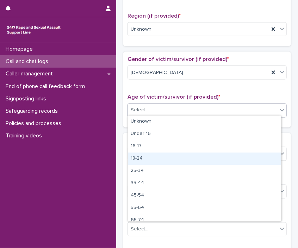
click at [154, 156] on div "18-24" at bounding box center [204, 159] width 153 height 12
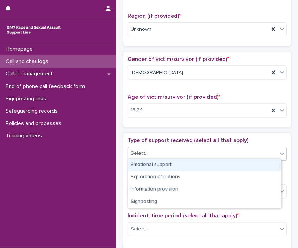
click at [164, 154] on div "Select..." at bounding box center [203, 154] width 150 height 12
click at [169, 170] on div "Emotional support" at bounding box center [204, 165] width 153 height 12
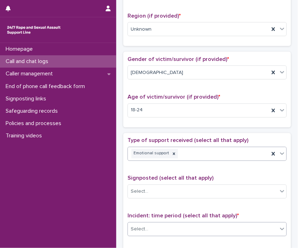
click at [175, 226] on div "Select..." at bounding box center [203, 230] width 150 height 12
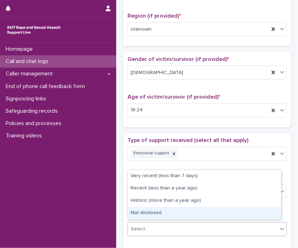
click at [183, 211] on div "Not disclosed" at bounding box center [204, 213] width 153 height 12
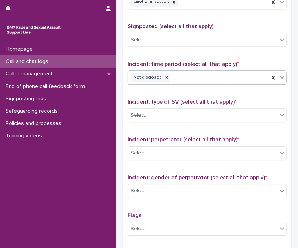
scroll to position [461, 0]
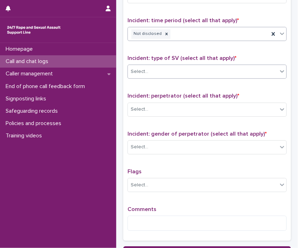
click at [183, 74] on div "Select..." at bounding box center [203, 72] width 150 height 12
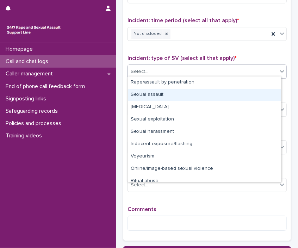
click at [179, 94] on div "Sexual assault" at bounding box center [204, 95] width 153 height 12
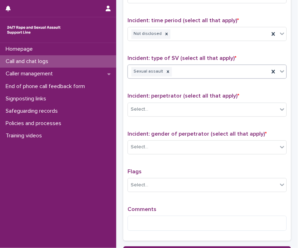
click at [176, 115] on div "Incident: perpetrator (select all that apply) * Select..." at bounding box center [207, 107] width 159 height 29
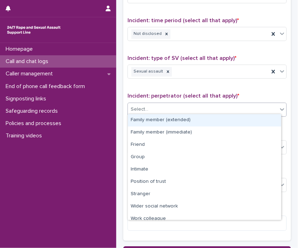
click at [181, 112] on div "Select..." at bounding box center [203, 110] width 150 height 12
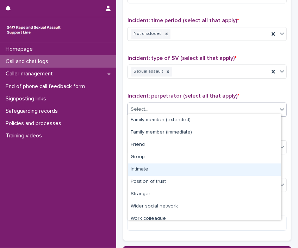
click at [175, 173] on div "Intimate" at bounding box center [204, 170] width 153 height 12
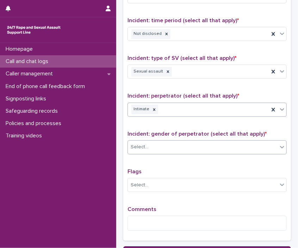
click at [166, 144] on div "Select..." at bounding box center [203, 147] width 150 height 12
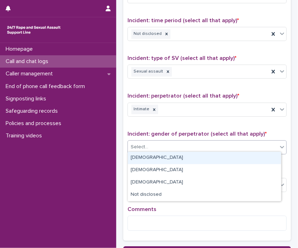
click at [164, 159] on div "[DEMOGRAPHIC_DATA]" at bounding box center [204, 158] width 153 height 12
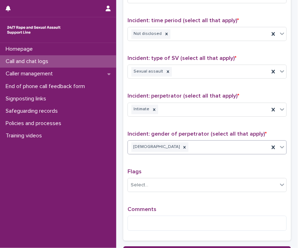
scroll to position [523, 0]
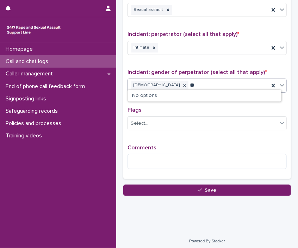
type input "*"
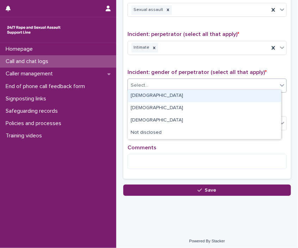
click at [137, 100] on div "[DEMOGRAPHIC_DATA]" at bounding box center [204, 96] width 153 height 12
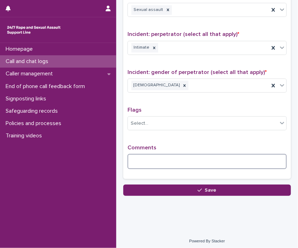
click at [176, 156] on textarea at bounding box center [207, 161] width 159 height 15
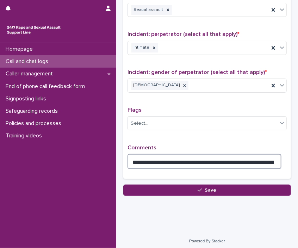
type textarea "**********"
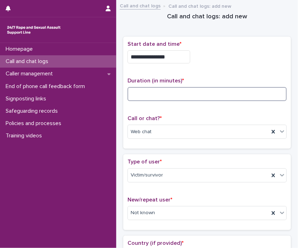
click at [209, 95] on input at bounding box center [207, 94] width 159 height 14
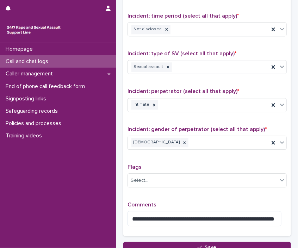
scroll to position [523, 0]
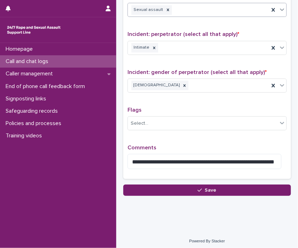
type input "**"
drag, startPoint x: 180, startPoint y: 187, endPoint x: 40, endPoint y: 218, distance: 143.5
click at [180, 187] on button "Save" at bounding box center [207, 190] width 168 height 11
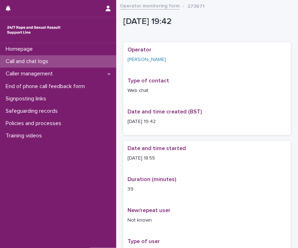
click at [149, 8] on link "Operator monitoring form" at bounding box center [150, 5] width 60 height 8
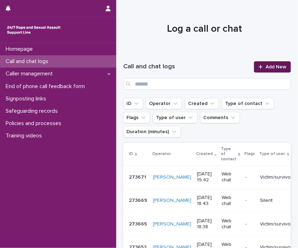
click at [272, 69] on span "Add New" at bounding box center [276, 67] width 21 height 5
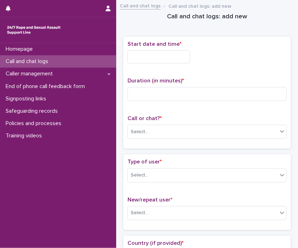
drag, startPoint x: 157, startPoint y: 42, endPoint x: 161, endPoint y: 36, distance: 7.6
click at [141, 57] on input "text" at bounding box center [159, 56] width 63 height 13
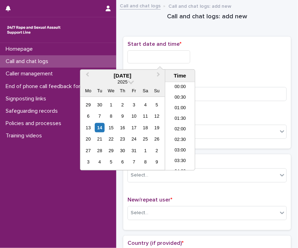
scroll to position [374, 0]
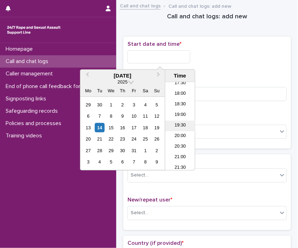
click at [174, 122] on li "19:30" at bounding box center [180, 126] width 30 height 11
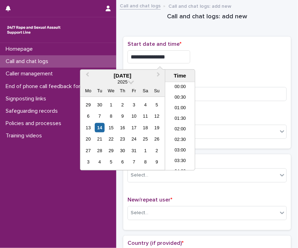
click at [178, 56] on input "**********" at bounding box center [159, 56] width 63 height 13
type input "**********"
click at [214, 134] on div "Select..." at bounding box center [203, 132] width 150 height 12
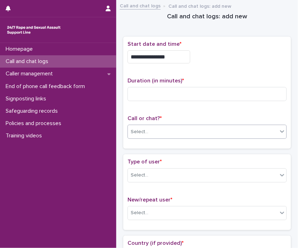
click at [214, 134] on div "Select..." at bounding box center [203, 132] width 150 height 12
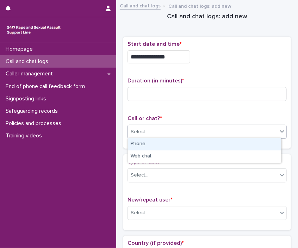
click at [214, 134] on div "Select..." at bounding box center [203, 132] width 150 height 12
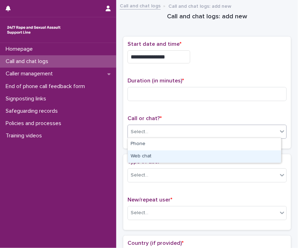
click at [194, 155] on div "Web chat" at bounding box center [204, 157] width 153 height 12
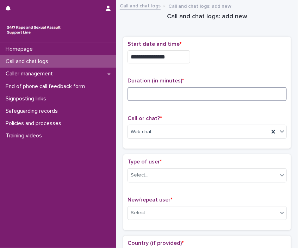
click at [167, 94] on input at bounding box center [207, 94] width 159 height 14
type input "**"
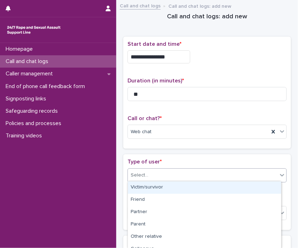
click at [168, 174] on div "Select..." at bounding box center [203, 176] width 150 height 12
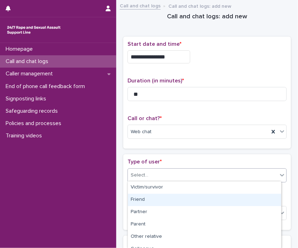
scroll to position [118, 0]
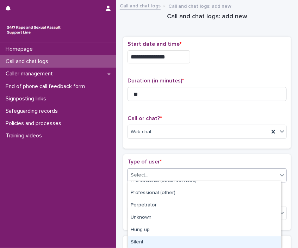
click at [221, 240] on div "Silent" at bounding box center [204, 243] width 153 height 12
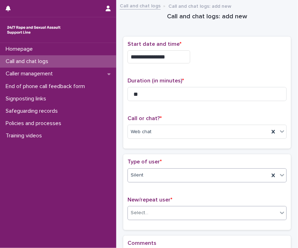
click at [175, 213] on div "Select..." at bounding box center [203, 213] width 150 height 12
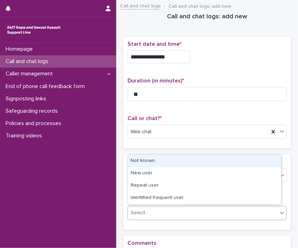
click at [148, 157] on div "Not known" at bounding box center [204, 161] width 153 height 12
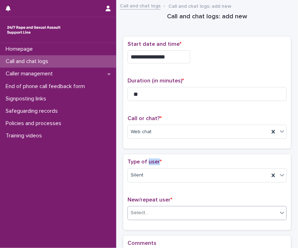
click at [148, 157] on div "Type of user * Silent New/repeat user * option Not known, selected. 0 results a…" at bounding box center [207, 191] width 168 height 75
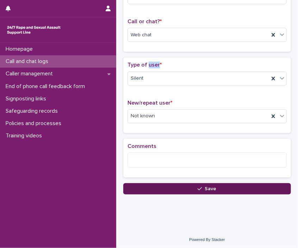
click at [257, 189] on button "Save" at bounding box center [207, 188] width 168 height 11
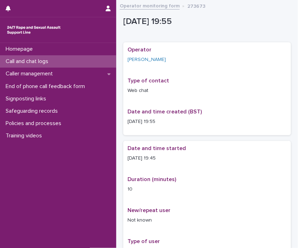
click at [154, 8] on link "Operator monitoring form" at bounding box center [150, 5] width 60 height 8
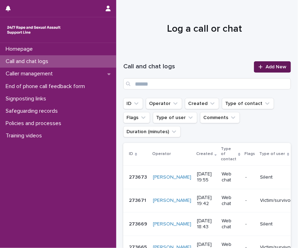
click at [266, 66] on span "Add New" at bounding box center [276, 67] width 21 height 5
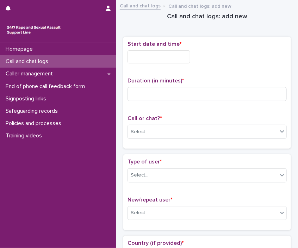
click at [178, 60] on input "text" at bounding box center [159, 56] width 63 height 13
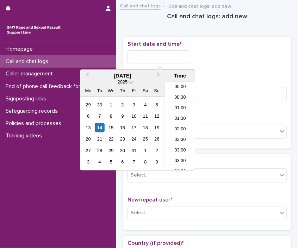
scroll to position [374, 0]
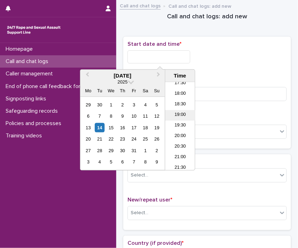
click at [179, 119] on li "19:00" at bounding box center [180, 115] width 30 height 11
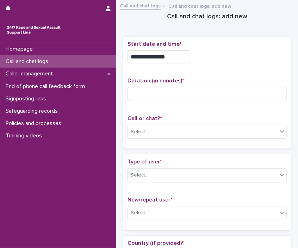
click at [176, 59] on input "**********" at bounding box center [159, 56] width 63 height 13
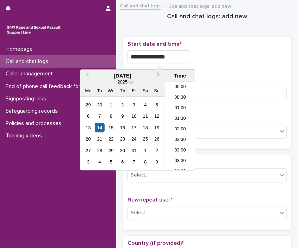
scroll to position [363, 0]
type input "**********"
click at [211, 125] on div "Select..." at bounding box center [207, 132] width 159 height 14
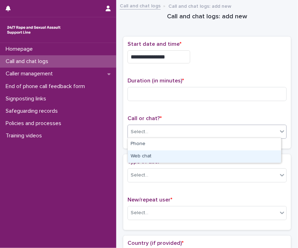
click at [198, 152] on div "Web chat" at bounding box center [204, 157] width 153 height 12
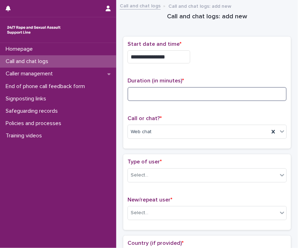
click at [173, 87] on input at bounding box center [207, 94] width 159 height 14
type input "*"
click at [150, 170] on div "Select..." at bounding box center [203, 176] width 150 height 12
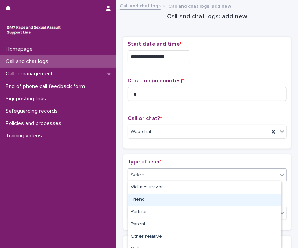
scroll to position [118, 0]
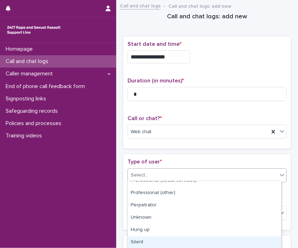
click at [230, 237] on div "Silent" at bounding box center [204, 243] width 153 height 12
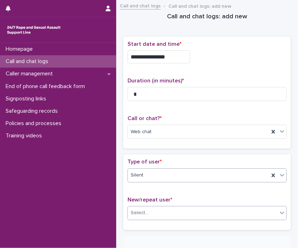
click at [208, 212] on div "Select..." at bounding box center [203, 213] width 150 height 12
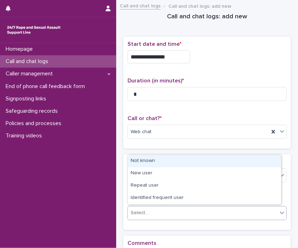
click at [169, 163] on div "Not known" at bounding box center [204, 161] width 153 height 12
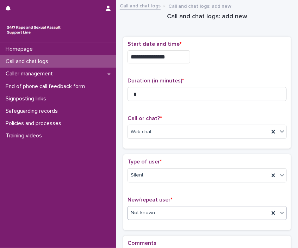
scroll to position [97, 0]
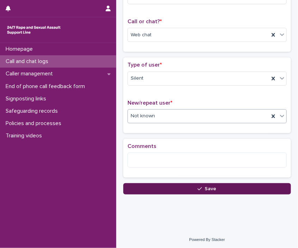
click at [243, 183] on button "Save" at bounding box center [207, 188] width 168 height 11
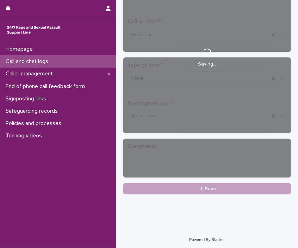
scroll to position [0, 0]
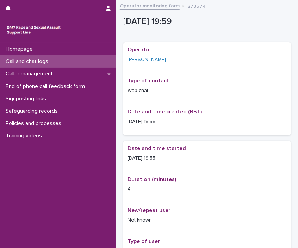
click at [169, 7] on link "Operator monitoring form" at bounding box center [150, 5] width 60 height 8
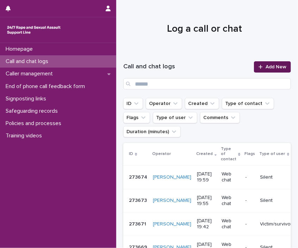
click at [266, 66] on span "Add New" at bounding box center [276, 67] width 21 height 5
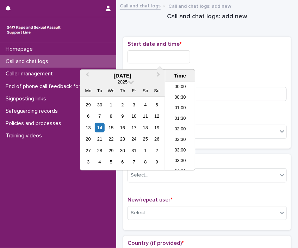
click at [158, 56] on input "text" at bounding box center [159, 56] width 63 height 13
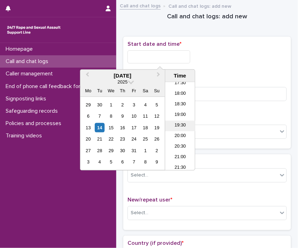
click at [180, 123] on li "19:30" at bounding box center [180, 126] width 30 height 11
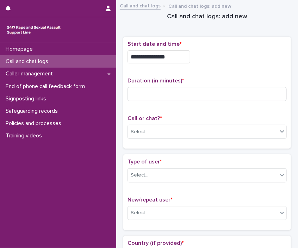
click at [179, 58] on input "**********" at bounding box center [159, 56] width 63 height 13
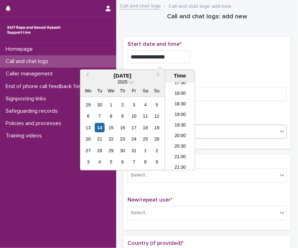
type input "**********"
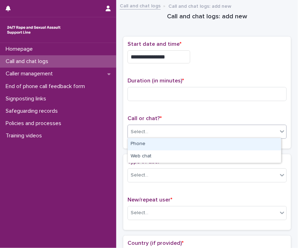
click at [215, 132] on div "Select..." at bounding box center [203, 132] width 150 height 12
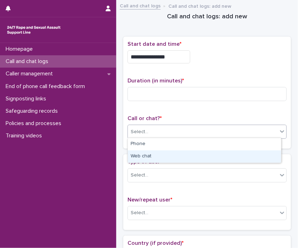
click at [199, 151] on div "Web chat" at bounding box center [204, 157] width 153 height 12
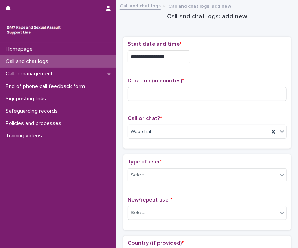
click at [195, 161] on p "Type of user *" at bounding box center [207, 162] width 159 height 7
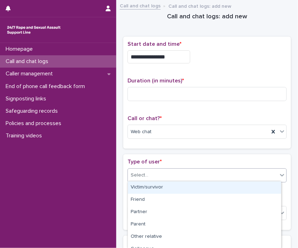
click at [186, 174] on div "Select..." at bounding box center [203, 176] width 150 height 12
click at [182, 182] on div "Victim/survivor" at bounding box center [204, 188] width 153 height 12
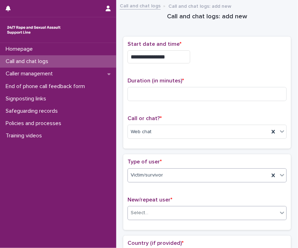
click at [174, 208] on div "Select..." at bounding box center [203, 213] width 150 height 12
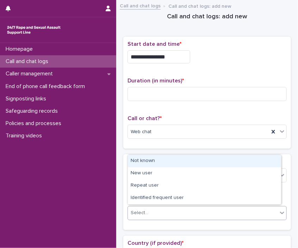
click at [165, 160] on div "Not known" at bounding box center [204, 161] width 153 height 12
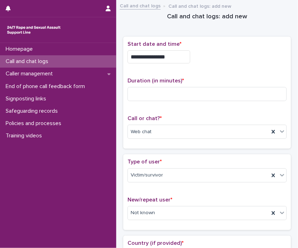
click at [148, 221] on div "New/repeat user * Not known" at bounding box center [207, 211] width 159 height 29
click at [151, 217] on div "Not known" at bounding box center [198, 213] width 141 height 12
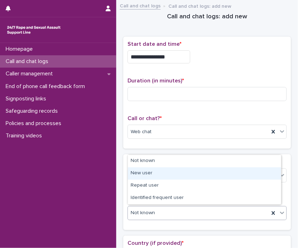
click at [149, 175] on div "New user" at bounding box center [204, 174] width 153 height 12
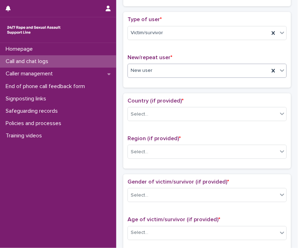
scroll to position [187, 0]
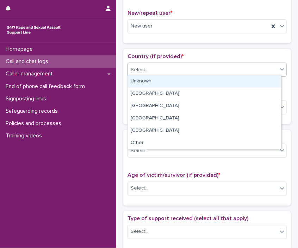
click at [132, 64] on div "Select..." at bounding box center [203, 70] width 150 height 12
click at [138, 77] on div "Unknown" at bounding box center [204, 81] width 153 height 12
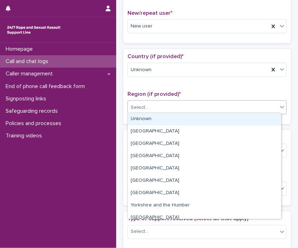
click at [139, 102] on div "Select..." at bounding box center [203, 108] width 150 height 12
click at [145, 116] on div "Unknown" at bounding box center [204, 119] width 153 height 12
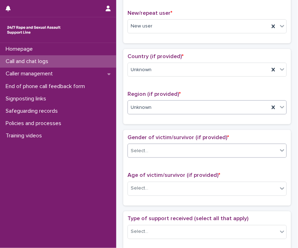
click at [152, 153] on div "Select..." at bounding box center [203, 151] width 150 height 12
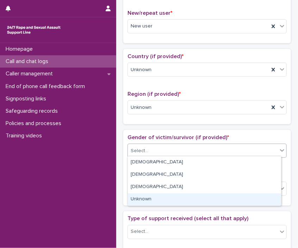
click at [161, 198] on div "Unknown" at bounding box center [204, 200] width 153 height 12
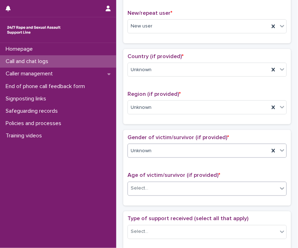
click at [153, 184] on div "Select..." at bounding box center [203, 189] width 150 height 12
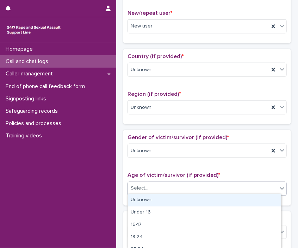
click at [156, 196] on div "Unknown" at bounding box center [204, 200] width 153 height 12
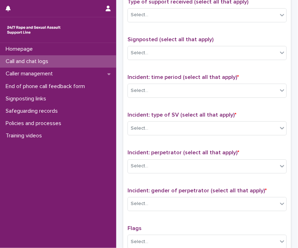
scroll to position [369, 0]
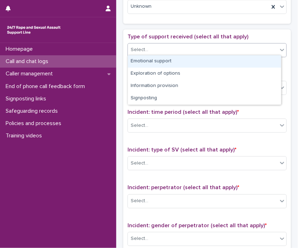
click at [172, 51] on div "Select..." at bounding box center [203, 50] width 150 height 12
click at [172, 60] on div "Emotional support" at bounding box center [204, 61] width 153 height 12
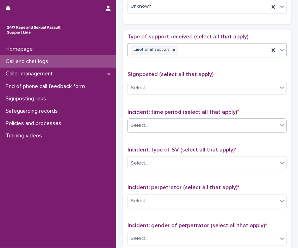
click at [178, 119] on div "Select..." at bounding box center [207, 126] width 159 height 14
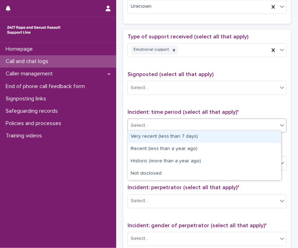
click at [170, 135] on div "Very recent (less than 7 days)" at bounding box center [204, 137] width 153 height 12
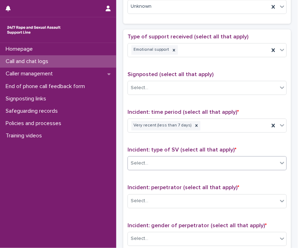
click at [209, 160] on div "Select..." at bounding box center [203, 164] width 150 height 12
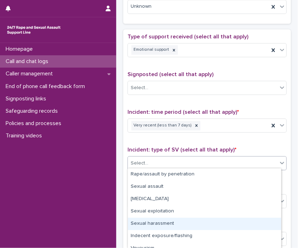
click at [193, 218] on div "Sexual harassment" at bounding box center [204, 224] width 153 height 12
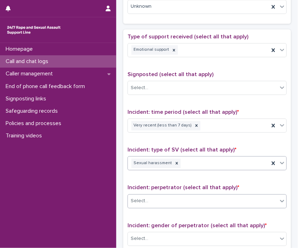
click at [163, 198] on div "Select..." at bounding box center [203, 202] width 150 height 12
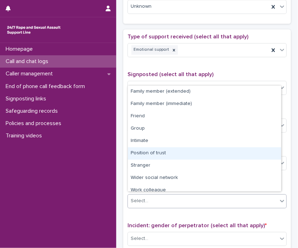
click at [148, 157] on div "Position of trust" at bounding box center [204, 153] width 153 height 12
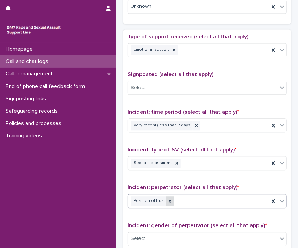
click at [166, 203] on div at bounding box center [170, 202] width 8 height 10
click at [172, 198] on div "Select..." at bounding box center [203, 202] width 150 height 12
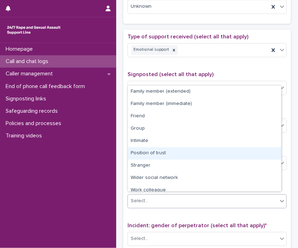
click at [160, 158] on div "Position of trust" at bounding box center [204, 153] width 153 height 12
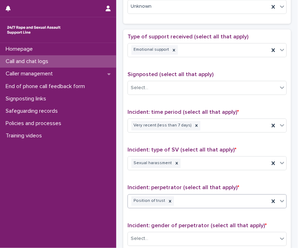
click at [198, 195] on div "Position of trust" at bounding box center [198, 201] width 141 height 12
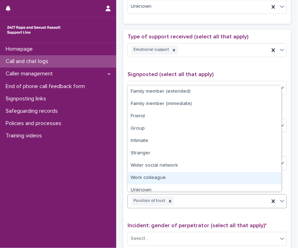
click at [188, 177] on div "Work colleague" at bounding box center [204, 178] width 153 height 12
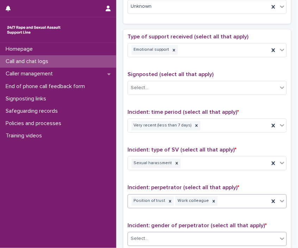
click at [193, 239] on div "Select..." at bounding box center [203, 239] width 150 height 12
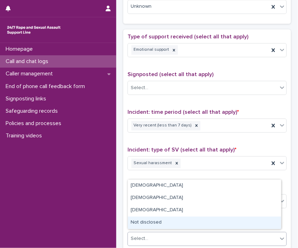
click at [163, 225] on div "Not disclosed" at bounding box center [204, 223] width 153 height 12
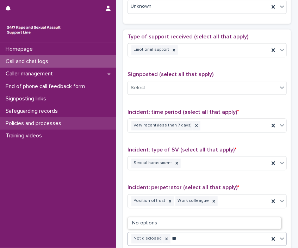
type input "*"
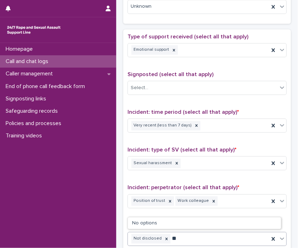
type input "*"
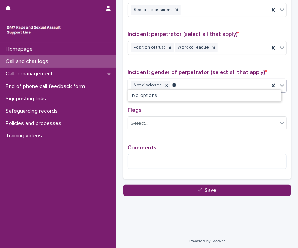
type input "*"
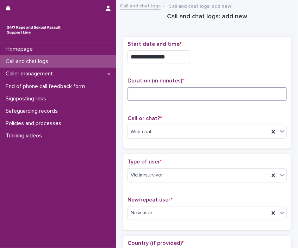
click at [178, 95] on input at bounding box center [207, 94] width 159 height 14
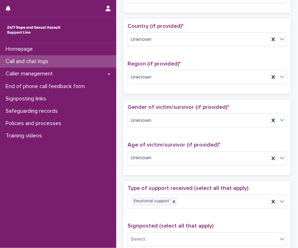
scroll to position [523, 0]
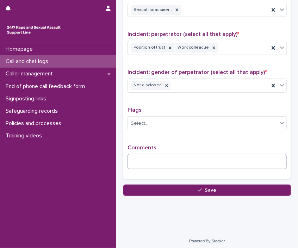
type input "**"
click at [195, 158] on textarea at bounding box center [207, 161] width 159 height 15
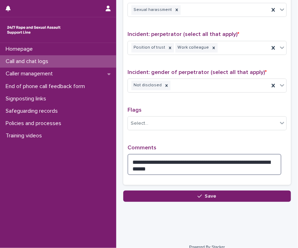
scroll to position [487, 0]
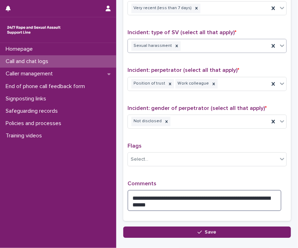
type textarea "**********"
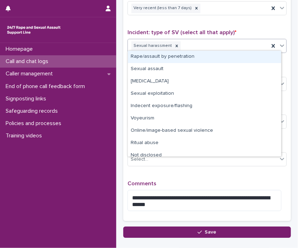
click at [196, 45] on div "Sexual harassment" at bounding box center [198, 46] width 141 height 12
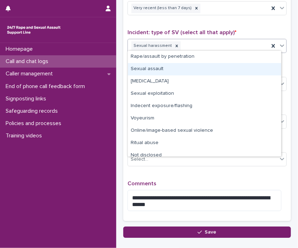
click at [179, 73] on div "Sexual assault" at bounding box center [204, 69] width 153 height 12
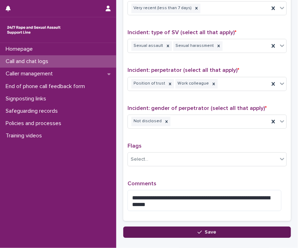
click at [198, 230] on icon "button" at bounding box center [200, 232] width 4 height 5
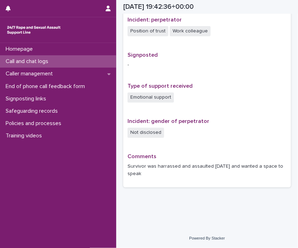
scroll to position [415, 0]
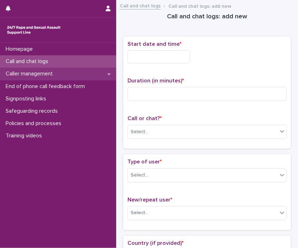
click at [62, 74] on div "Caller management" at bounding box center [58, 74] width 116 height 12
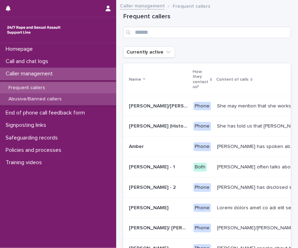
click at [65, 97] on div "Abusive/Banned callers" at bounding box center [58, 99] width 116 height 12
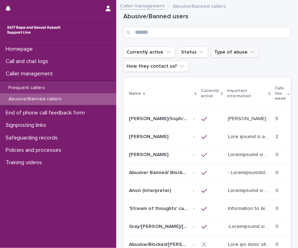
click at [229, 53] on button "Type of abuse" at bounding box center [235, 52] width 48 height 11
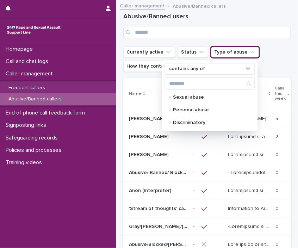
click at [144, 72] on ul "Currently active Status Type of abuse contains any of Sexual abuse Personal abu…" at bounding box center [207, 59] width 171 height 28
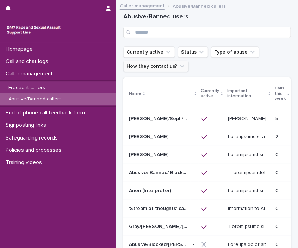
click at [147, 69] on button "How they contact us?" at bounding box center [156, 66] width 66 height 11
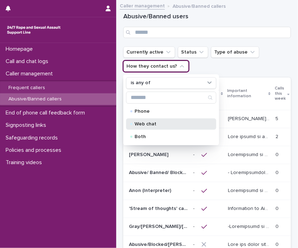
click at [149, 128] on div "Web chat" at bounding box center [171, 124] width 90 height 11
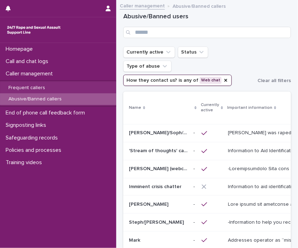
click at [158, 130] on p "Alice/Soph/Alexis/Danni/Scarlet/Katy - Banned/Webchatter" at bounding box center [159, 132] width 60 height 7
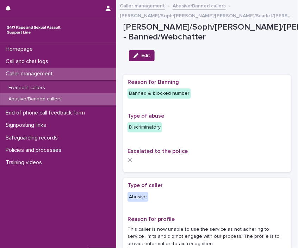
scroll to position [217, 0]
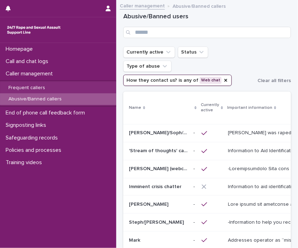
scroll to position [104, 0]
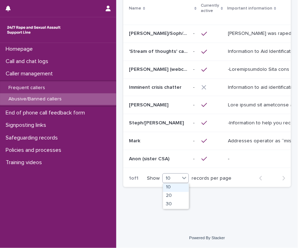
click at [181, 182] on div at bounding box center [184, 178] width 8 height 8
click at [172, 203] on div "30" at bounding box center [176, 205] width 26 height 8
